Goal: Information Seeking & Learning: Learn about a topic

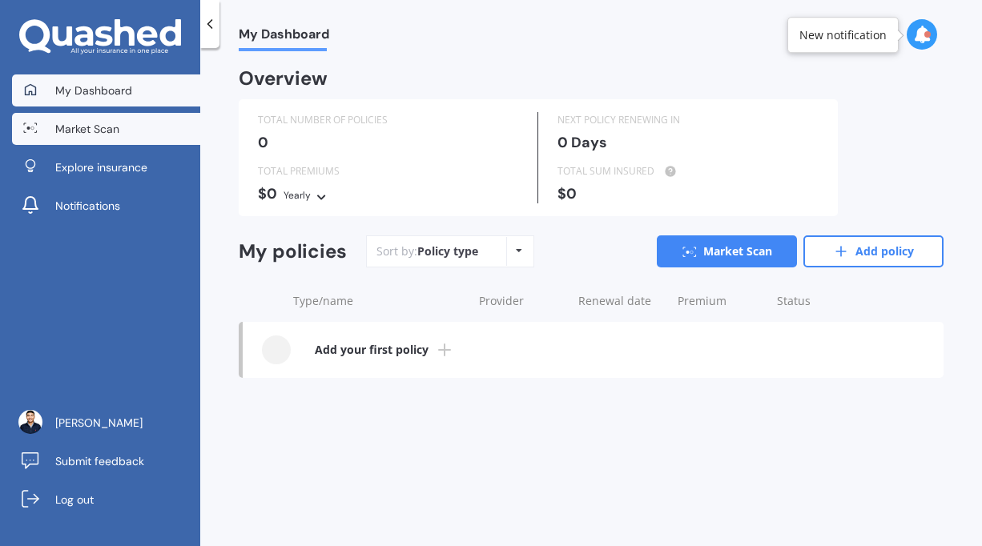
click at [103, 123] on span "Market Scan" at bounding box center [87, 129] width 64 height 16
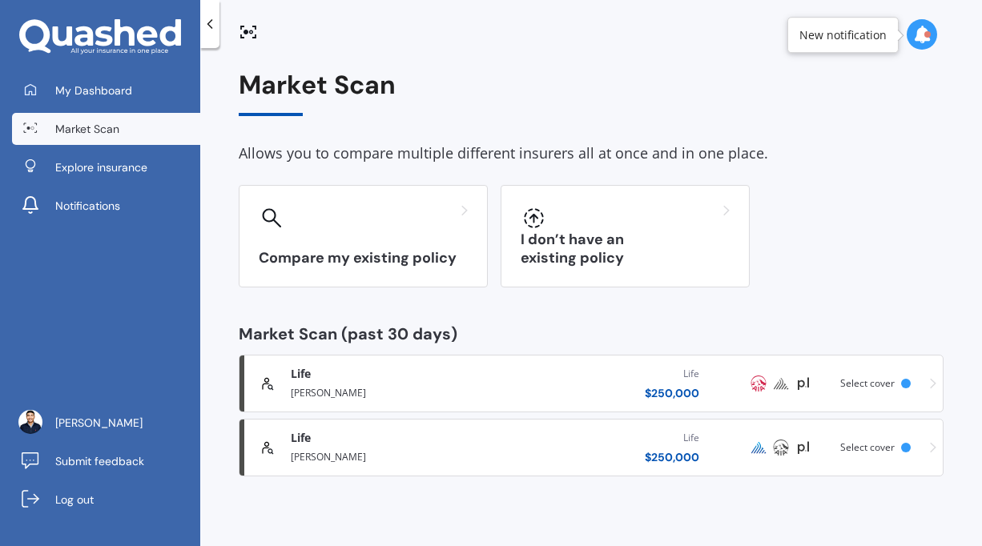
click at [907, 24] on div at bounding box center [932, 35] width 50 height 32
click at [919, 38] on icon at bounding box center [922, 35] width 18 height 18
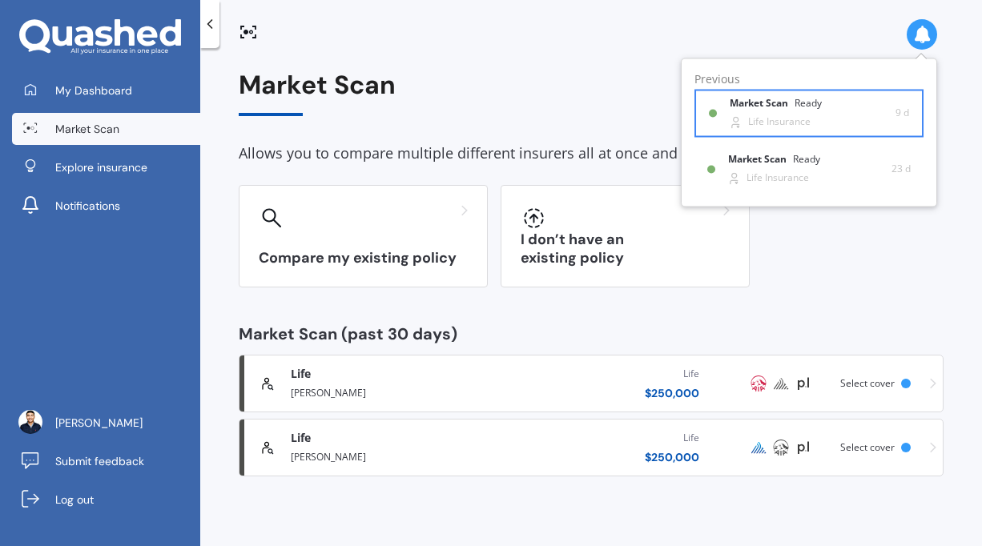
click at [824, 122] on div "Market Scan Ready Life Insurance" at bounding box center [813, 114] width 166 height 30
